Goal: Transaction & Acquisition: Purchase product/service

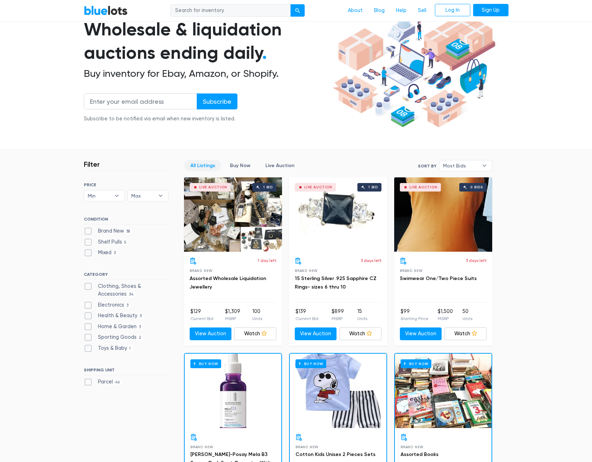
scroll to position [72, 0]
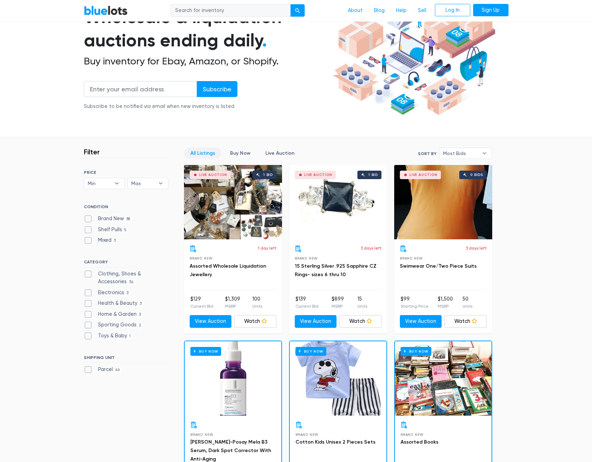
click at [88, 311] on label "Home & Garden 3" at bounding box center [113, 314] width 59 height 8
click at [88, 311] on Garden"] "Home & Garden 3" at bounding box center [86, 312] width 5 height 5
checkbox Garden"] "true"
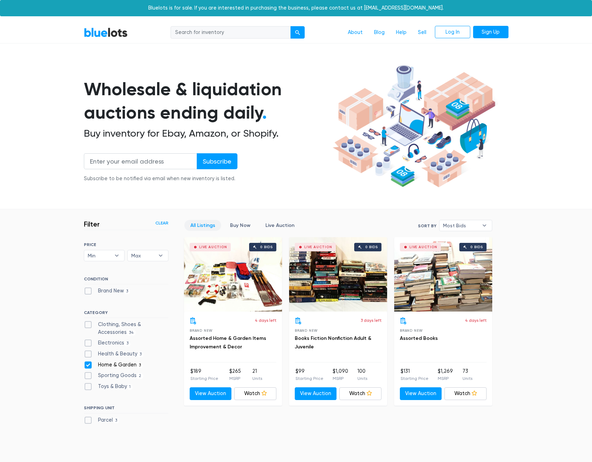
scroll to position [131, 0]
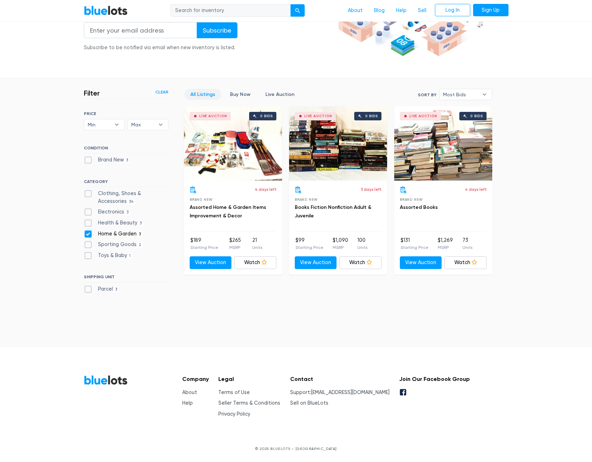
click at [88, 244] on label "Sporting Goods 2" at bounding box center [114, 245] width 60 height 8
click at [88, 244] on Goods"] "Sporting Goods 2" at bounding box center [86, 243] width 5 height 5
checkbox Goods"] "true"
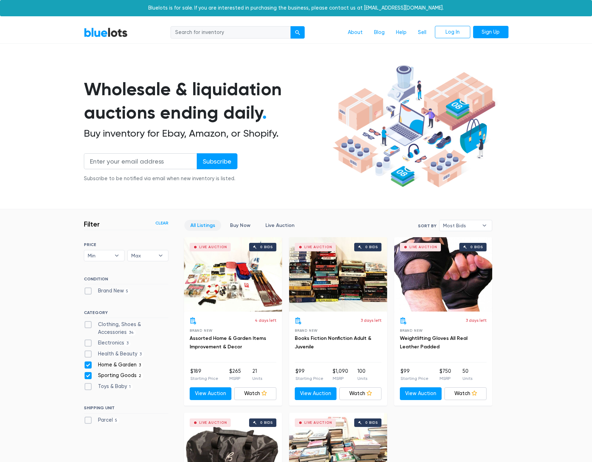
scroll to position [190, 0]
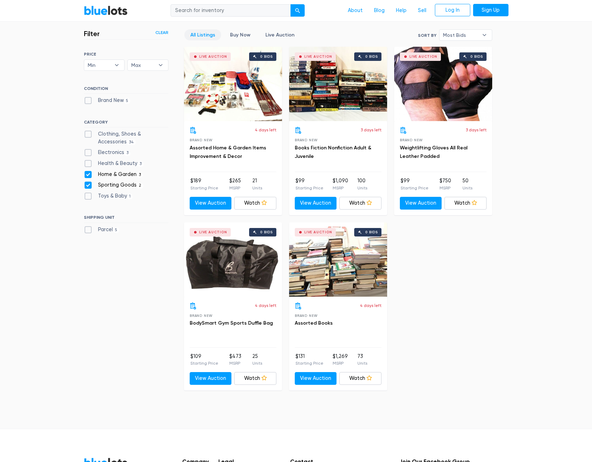
click at [88, 174] on label "Home & Garden 3" at bounding box center [113, 175] width 59 height 8
click at [88, 174] on Garden"] "Home & Garden 3" at bounding box center [86, 173] width 5 height 5
checkbox Garden"] "false"
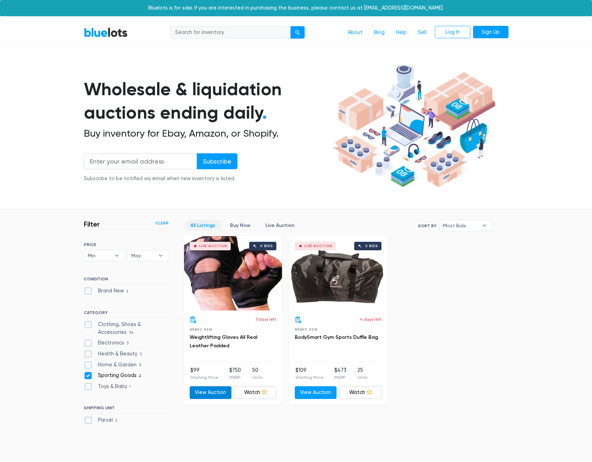
scroll to position [131, 0]
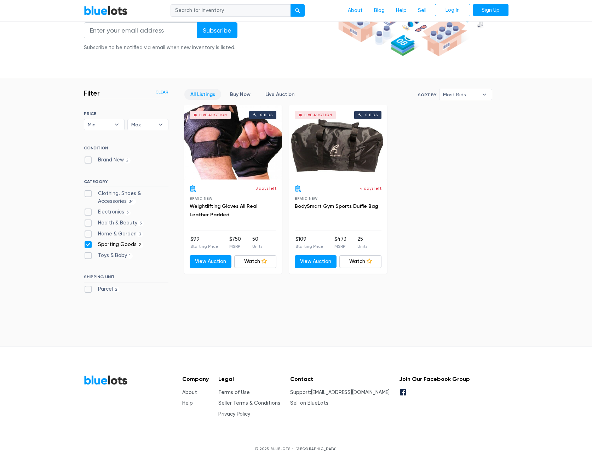
click at [87, 255] on label "Toys & Baby 1" at bounding box center [108, 256] width 49 height 8
click at [87, 255] on Baby"] "Toys & Baby 1" at bounding box center [86, 254] width 5 height 5
checkbox Baby"] "true"
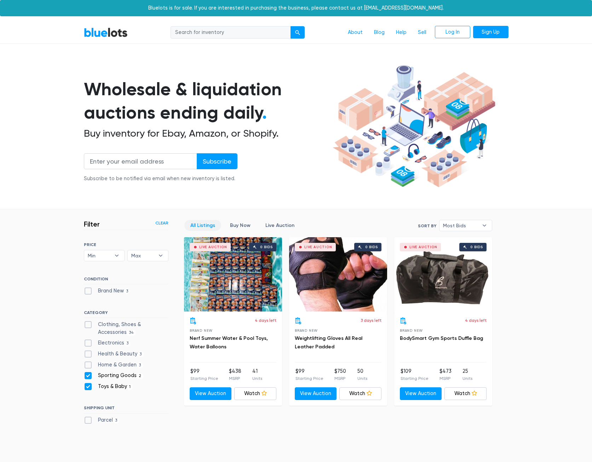
scroll to position [131, 0]
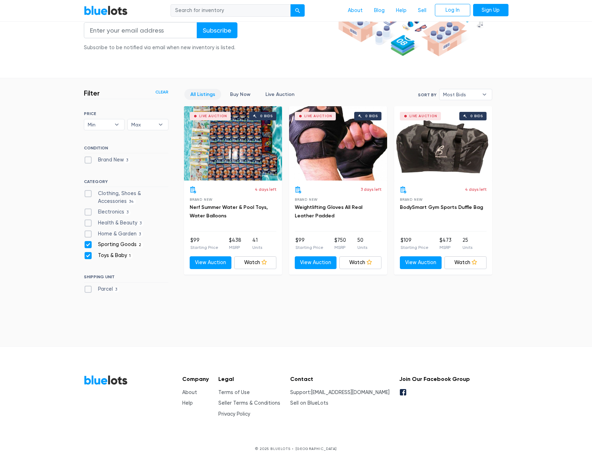
click at [89, 244] on label "Sporting Goods 2" at bounding box center [114, 245] width 60 height 8
click at [88, 244] on Goods"] "Sporting Goods 2" at bounding box center [86, 243] width 5 height 5
checkbox Goods"] "false"
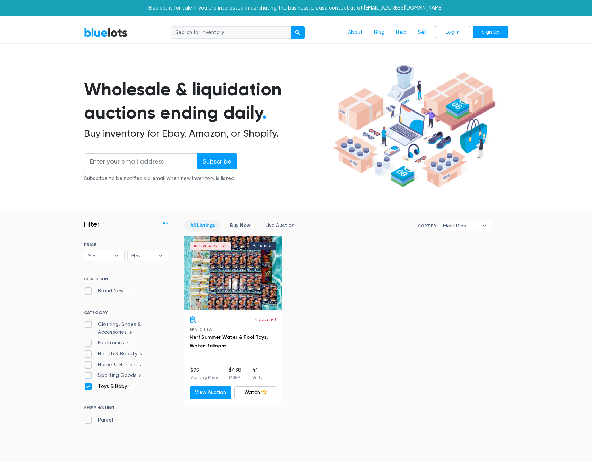
scroll to position [131, 0]
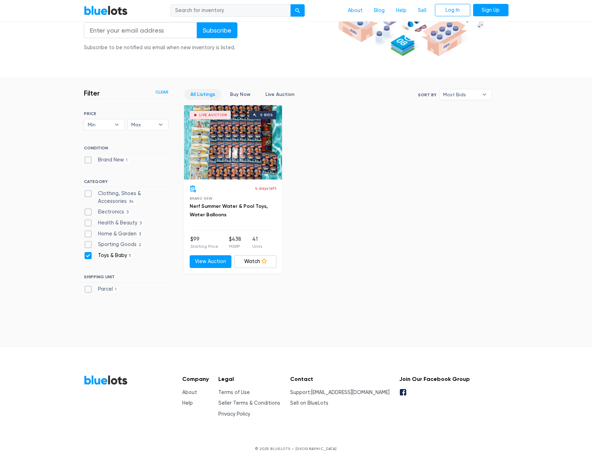
click at [91, 191] on label "Clothing, Shoes & Accessories 34" at bounding box center [126, 197] width 85 height 15
click at [88, 191] on Accessories"] "Clothing, Shoes & Accessories 34" at bounding box center [86, 192] width 5 height 5
checkbox Accessories"] "true"
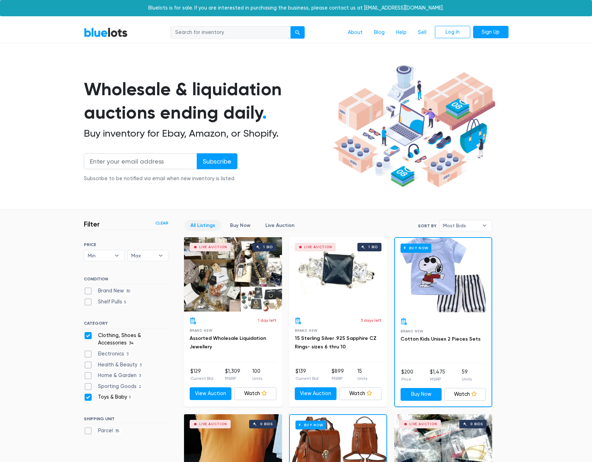
scroll to position [190, 0]
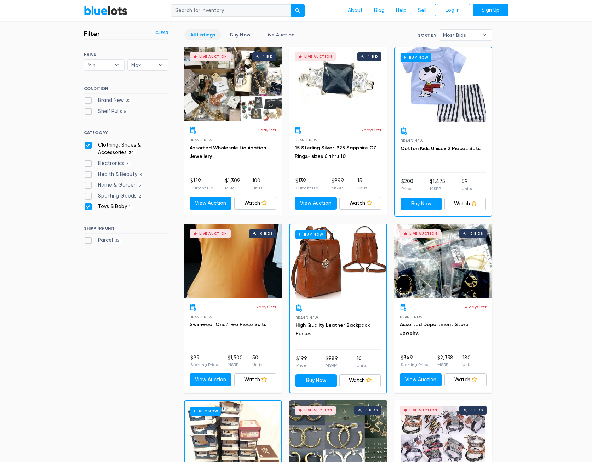
click at [89, 208] on label "Toys & Baby 1" at bounding box center [108, 207] width 49 height 8
click at [88, 207] on Baby"] "Toys & Baby 1" at bounding box center [86, 205] width 5 height 5
checkbox Baby"] "false"
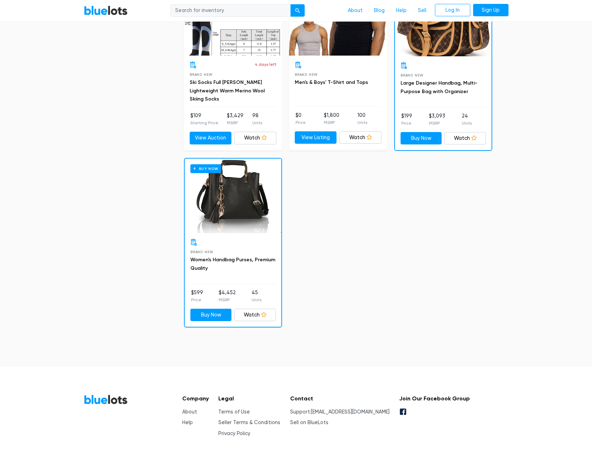
scroll to position [2346, 0]
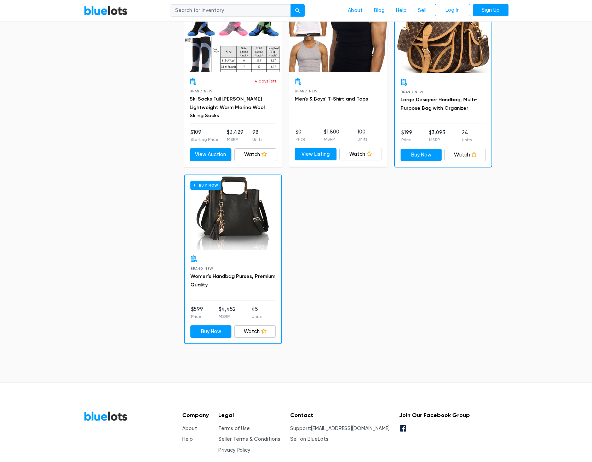
click at [234, 245] on div "Buy Now" at bounding box center [233, 212] width 97 height 74
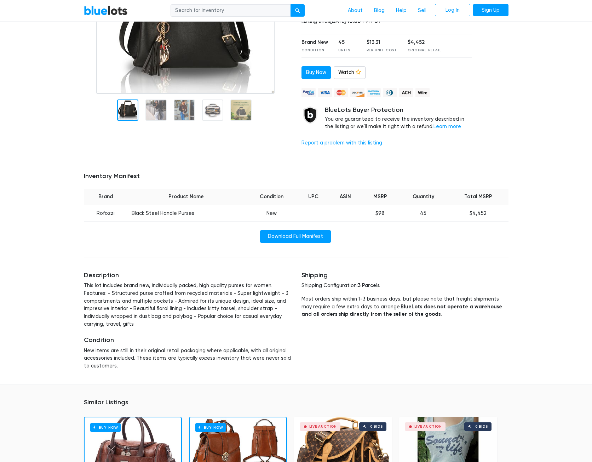
scroll to position [363, 0]
